Goal: Find specific page/section: Find specific page/section

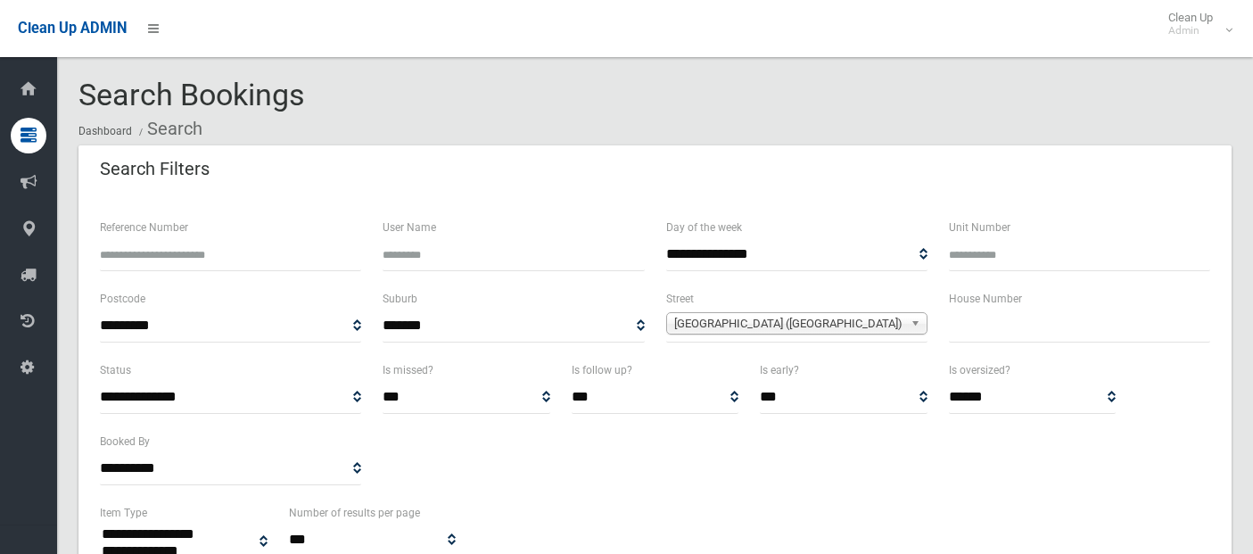
select select
click at [966, 328] on input "text" at bounding box center [1079, 325] width 261 height 33
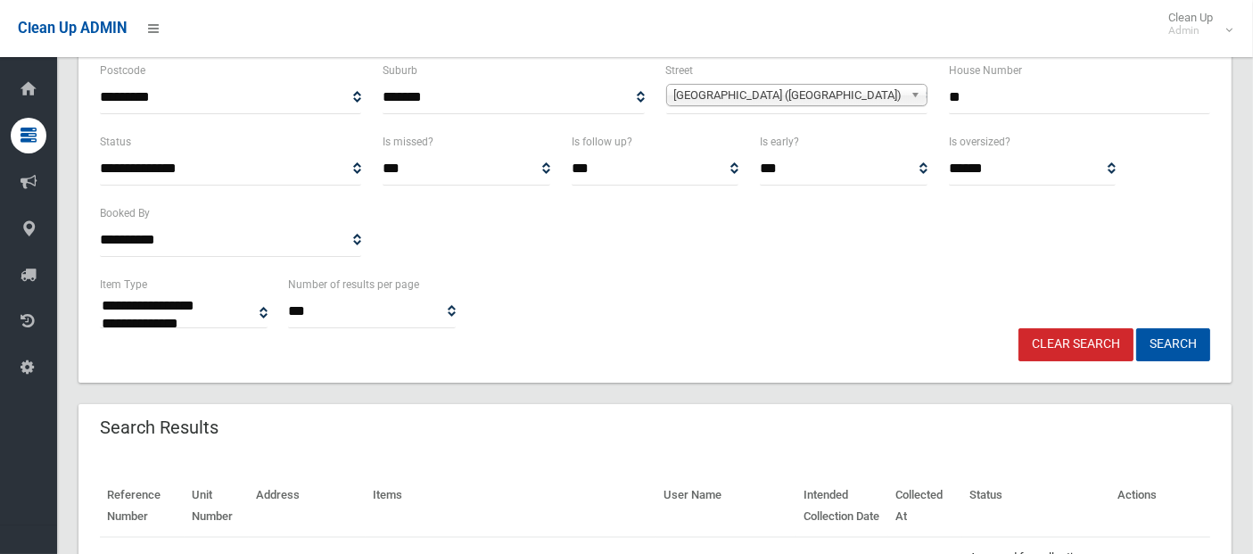
scroll to position [286, 0]
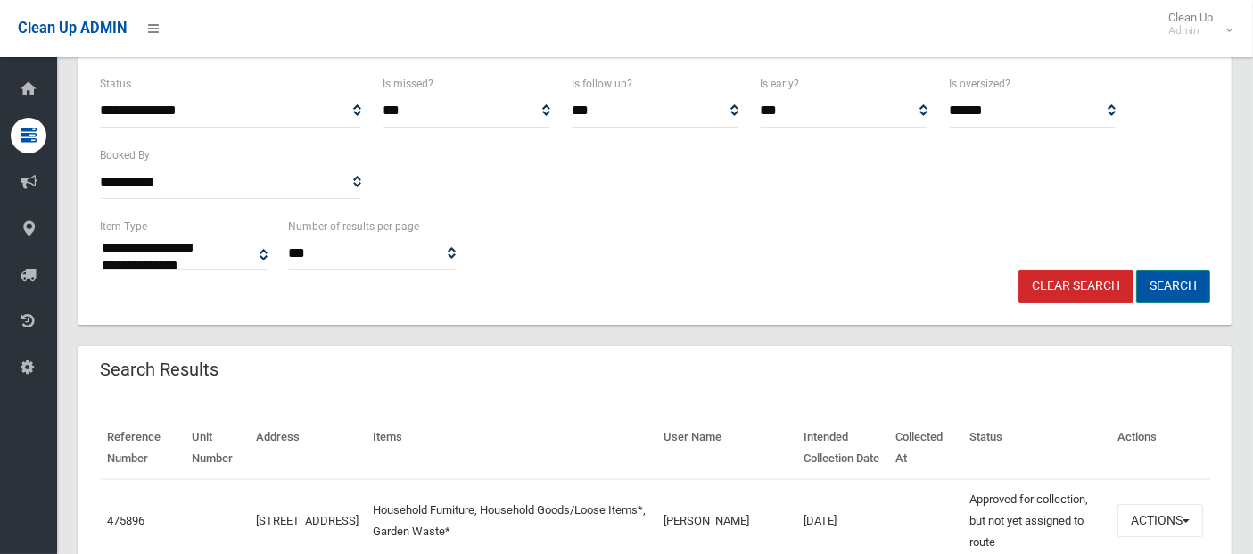
type input "**"
click at [1166, 282] on button "Search" at bounding box center [1173, 286] width 74 height 33
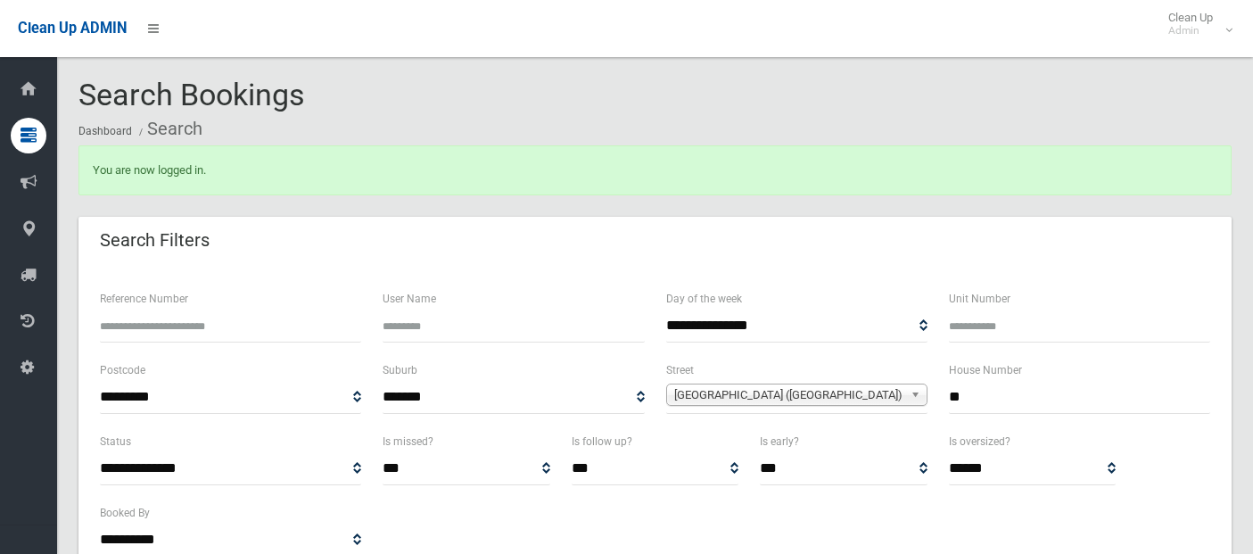
select select
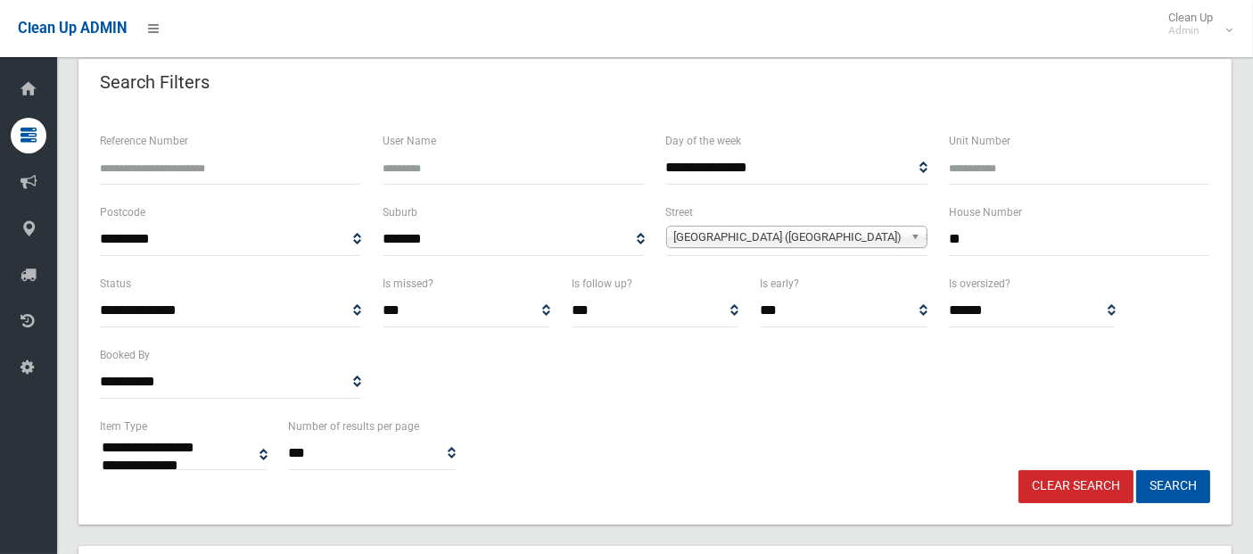
scroll to position [162, 0]
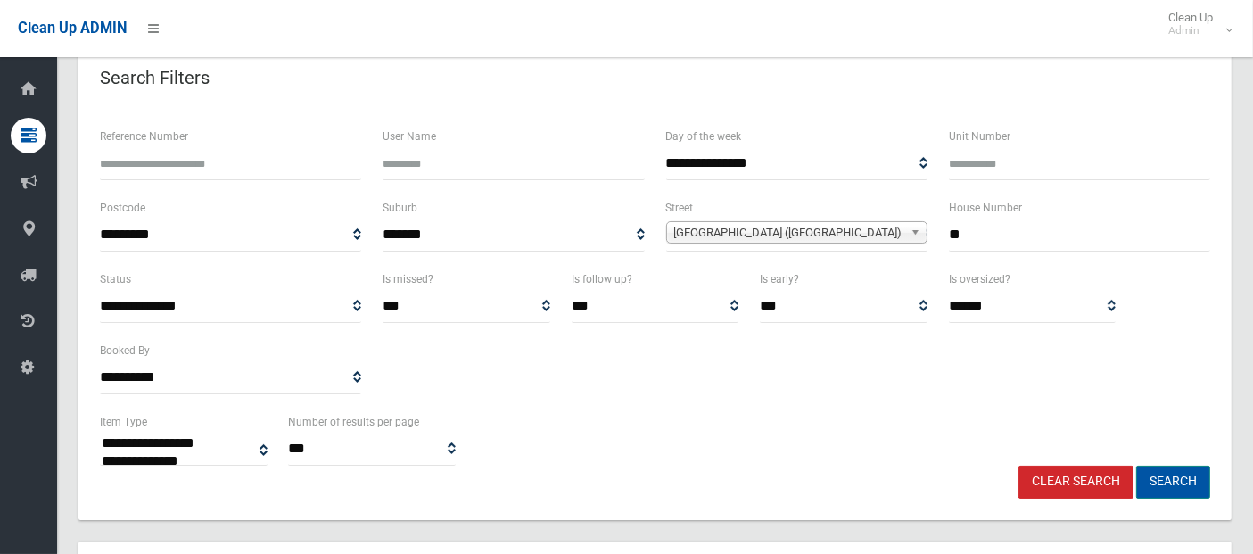
click at [1170, 471] on button "Search" at bounding box center [1173, 482] width 74 height 33
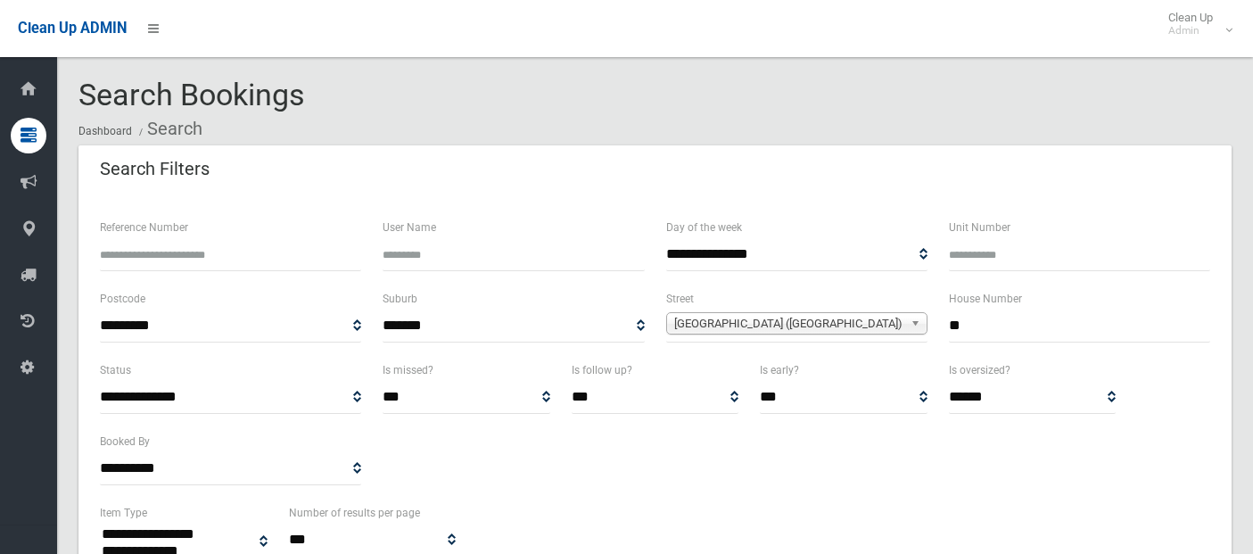
select select
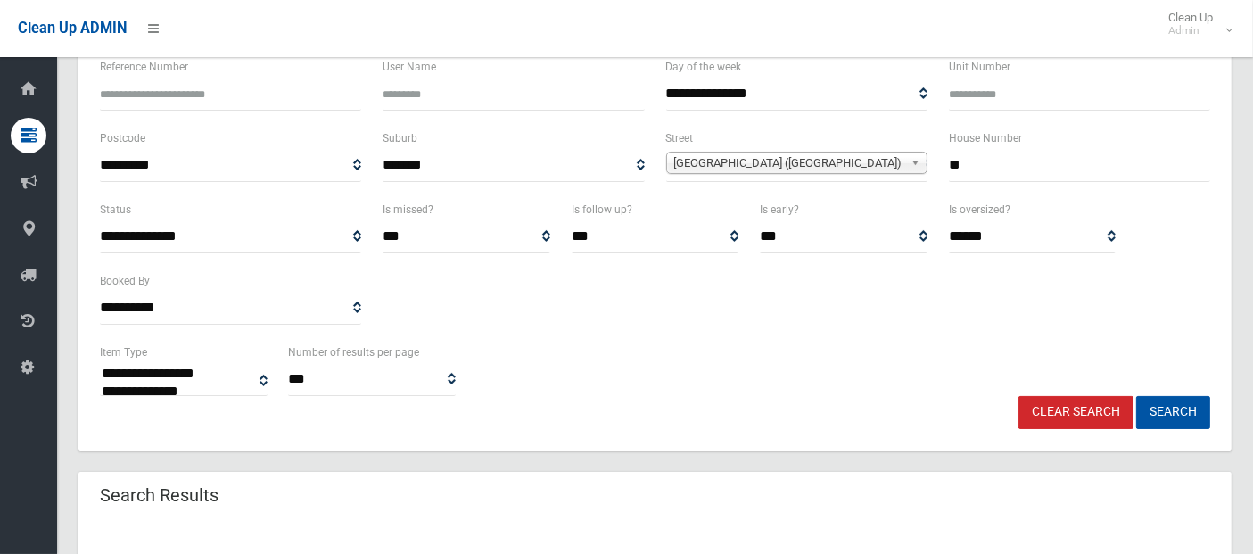
scroll to position [157, 0]
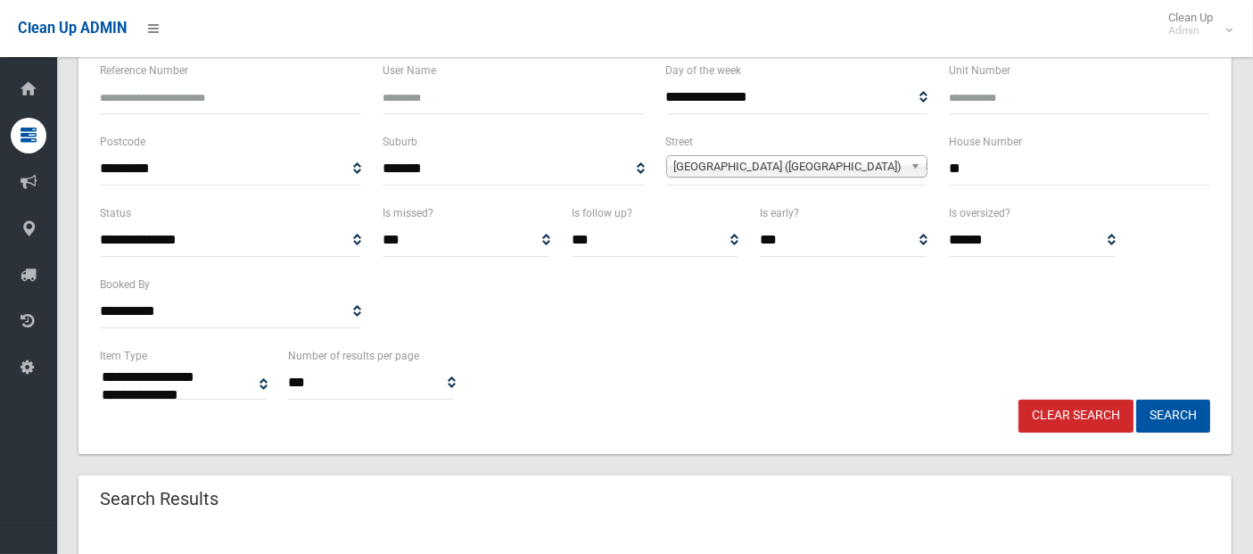
drag, startPoint x: 952, startPoint y: 166, endPoint x: 970, endPoint y: 166, distance: 17.8
click at [970, 166] on input "**" at bounding box center [1079, 169] width 261 height 33
click at [1157, 418] on button "Search" at bounding box center [1173, 416] width 74 height 33
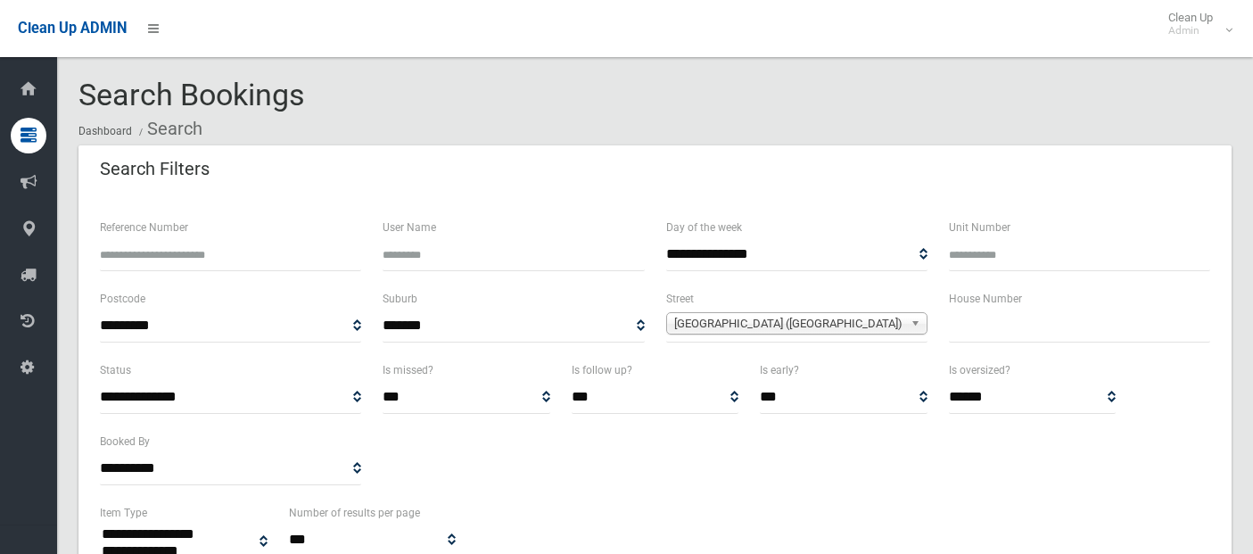
select select
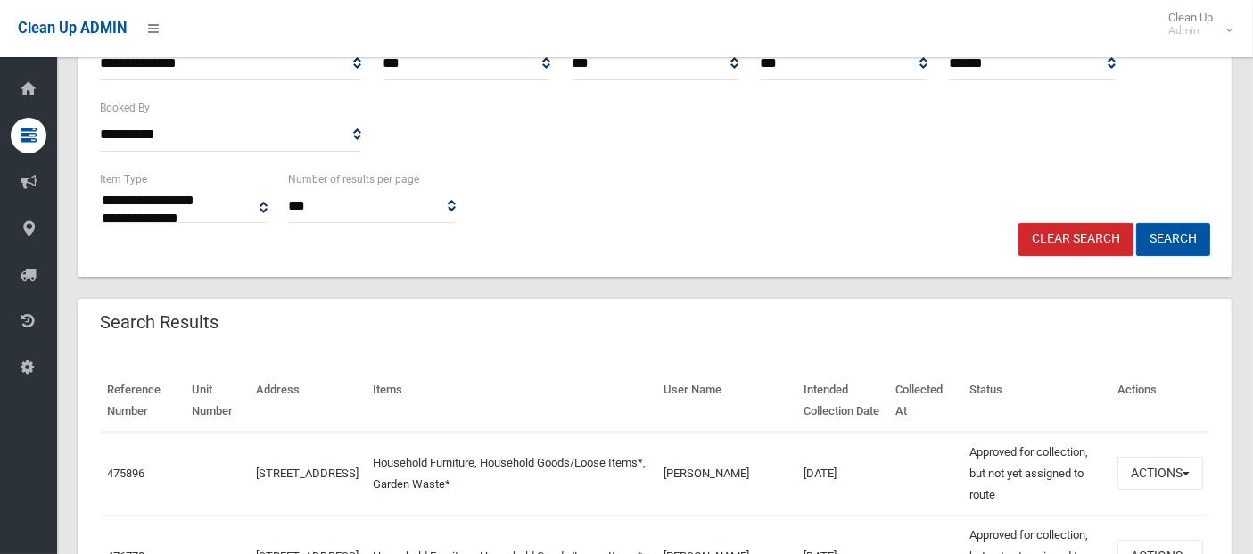
scroll to position [345, 0]
